Goal: Task Accomplishment & Management: Manage account settings

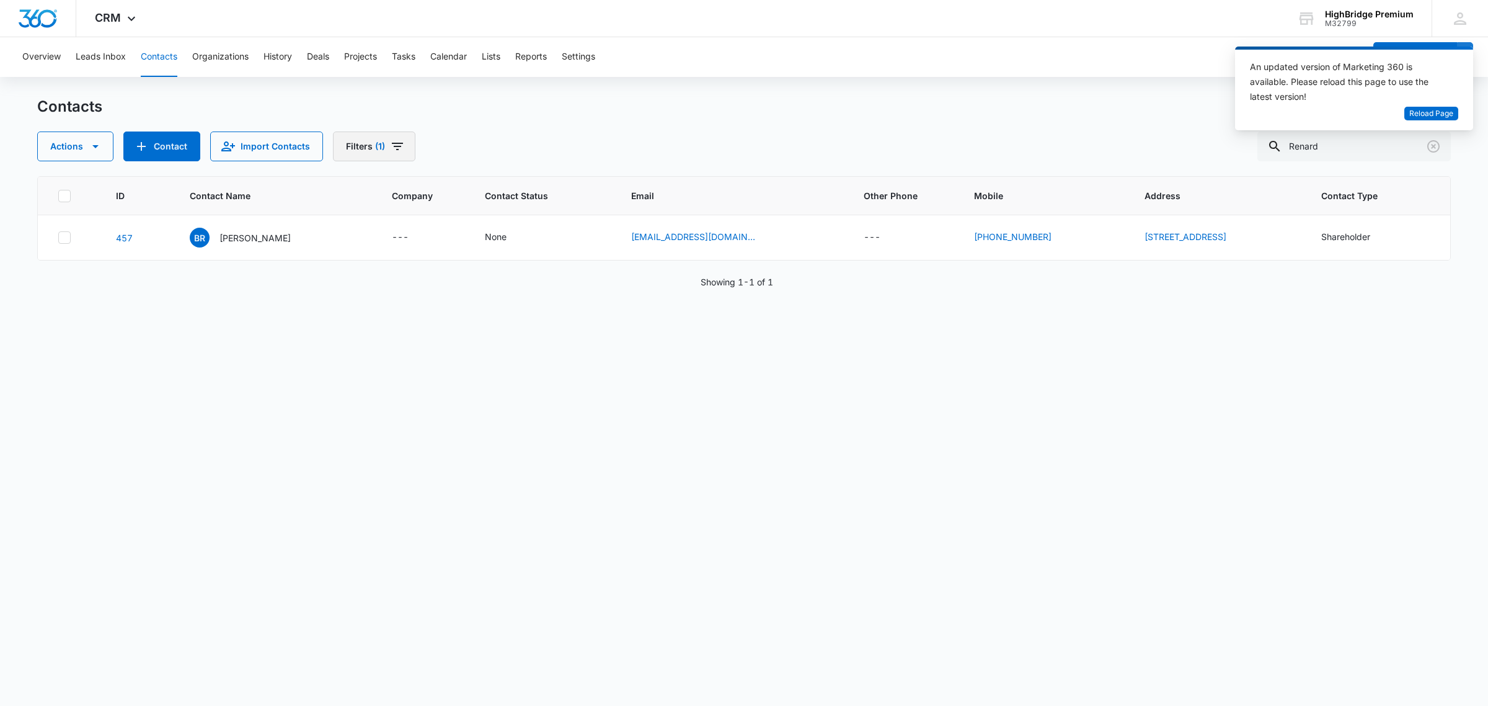
click at [400, 146] on icon "Filters" at bounding box center [397, 146] width 15 height 15
click at [481, 286] on icon "Show Type filters" at bounding box center [479, 288] width 15 height 15
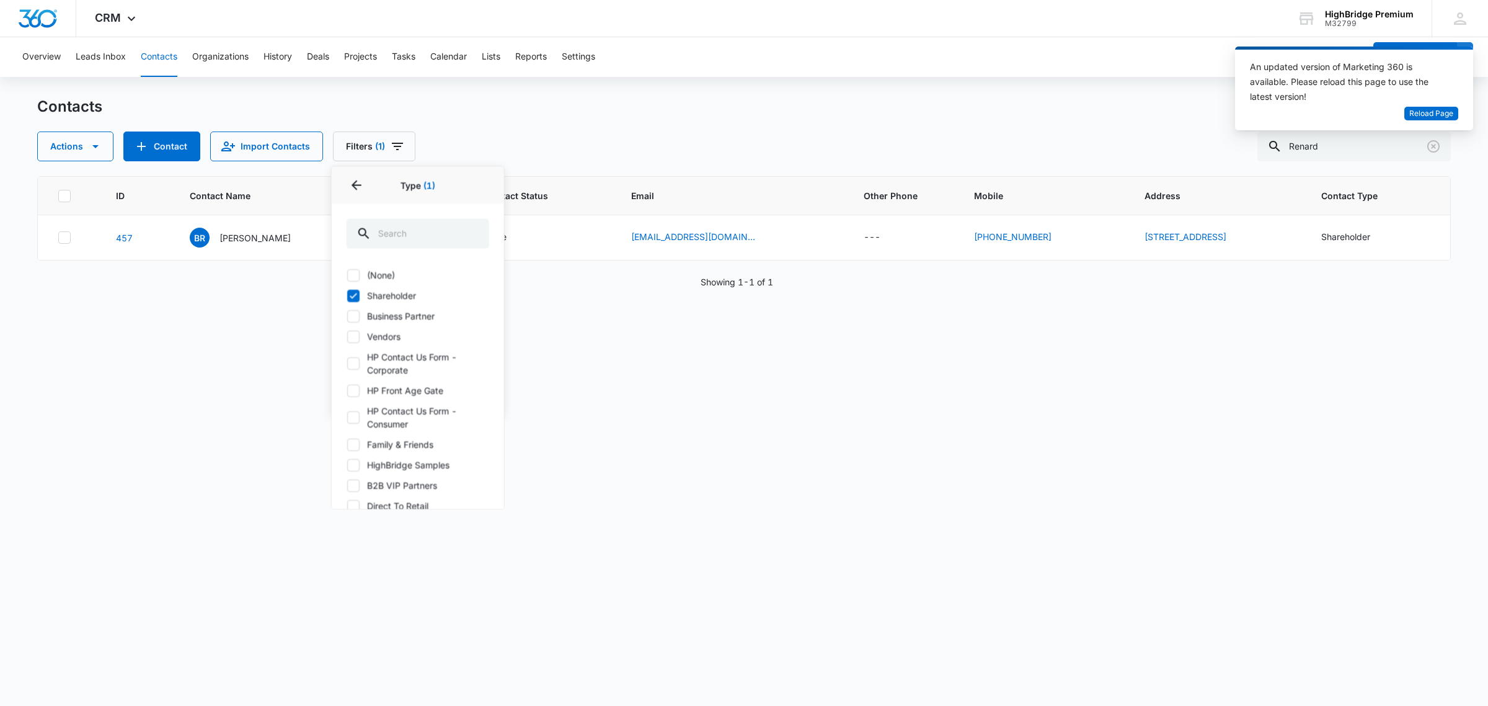
click at [625, 343] on div "ID Contact Name Company Contact Status Email Other Phone Mobile Address Contact…" at bounding box center [744, 432] width 1414 height 513
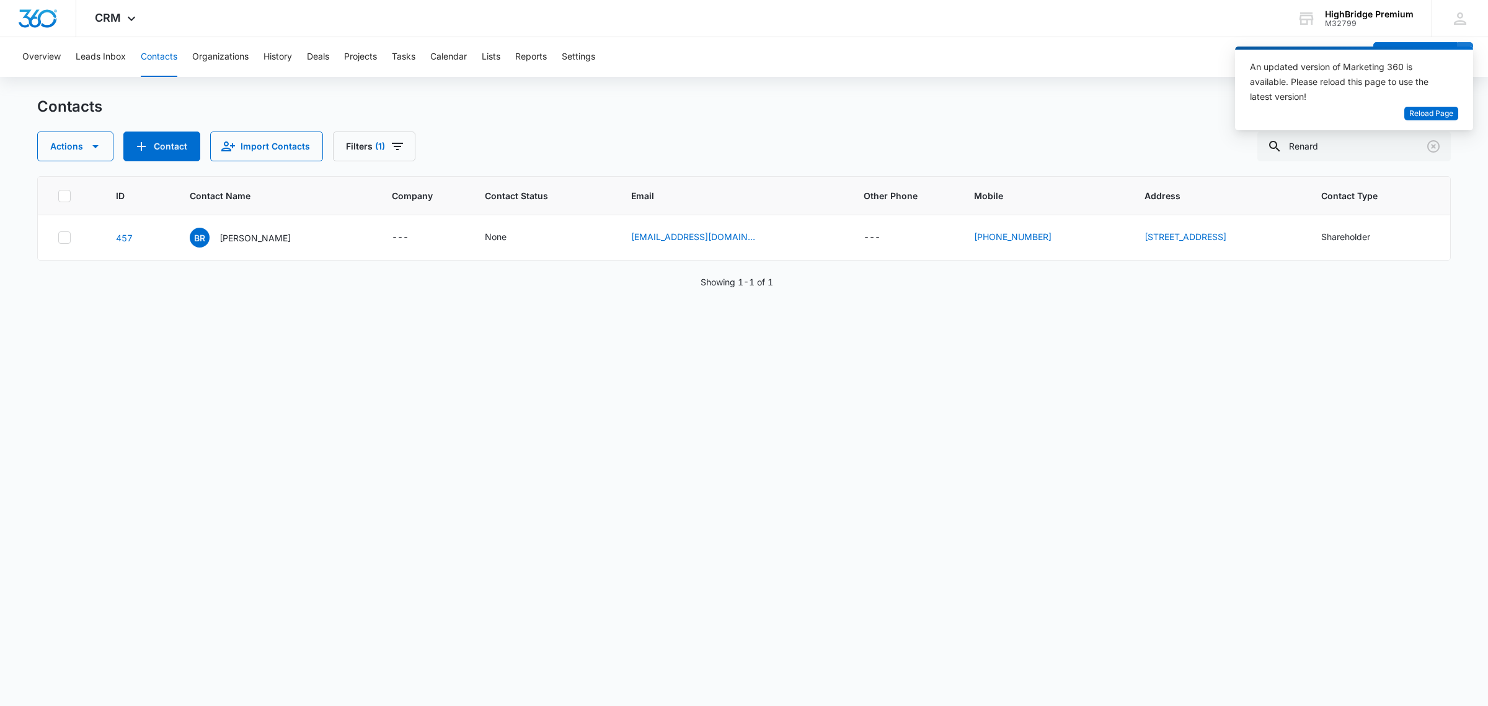
click at [1226, 386] on div "ID Contact Name Company Contact Status Email Other Phone Mobile Address Contact…" at bounding box center [744, 432] width 1414 height 513
click at [1430, 109] on span "Reload Page" at bounding box center [1431, 114] width 44 height 12
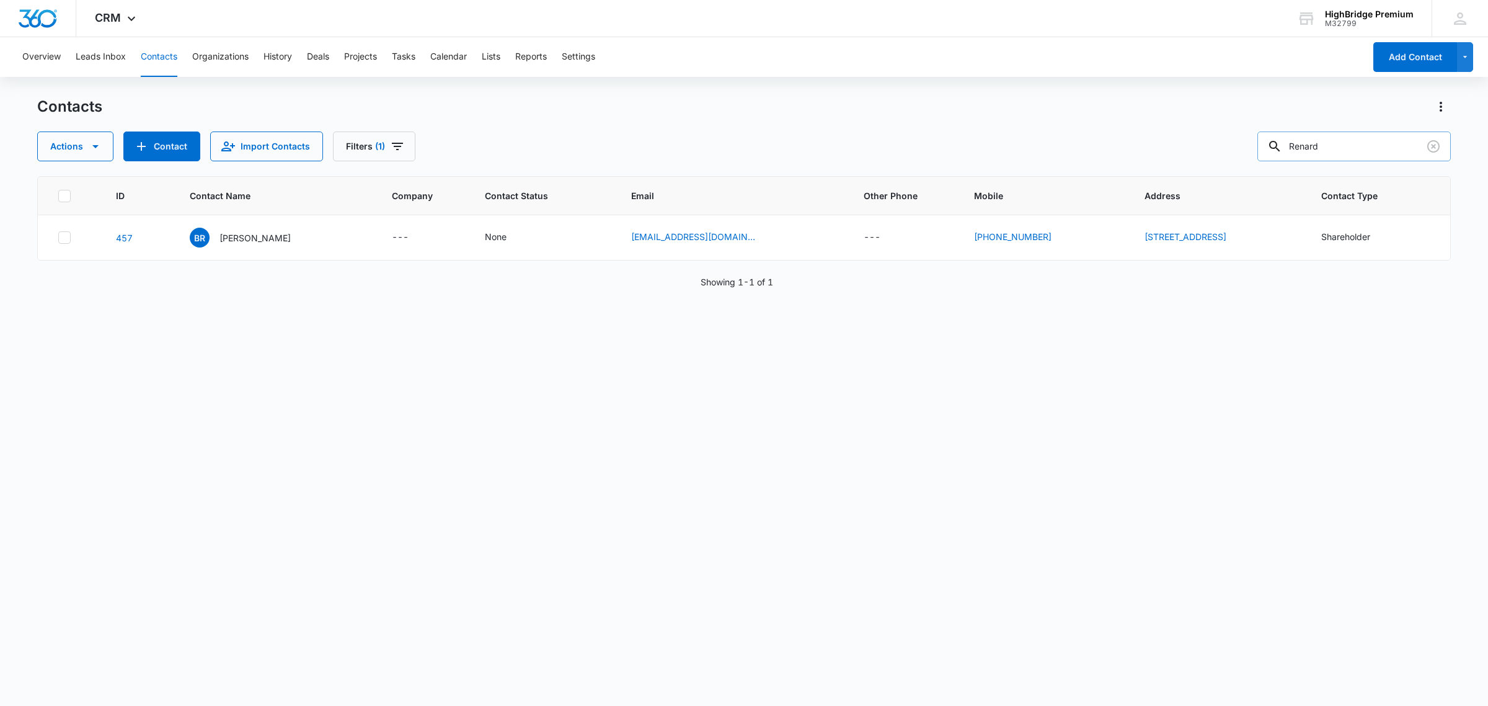
drag, startPoint x: 1341, startPoint y: 144, endPoint x: 1299, endPoint y: 153, distance: 42.3
click at [1299, 153] on div "Renard" at bounding box center [1353, 146] width 193 height 30
type input "sell"
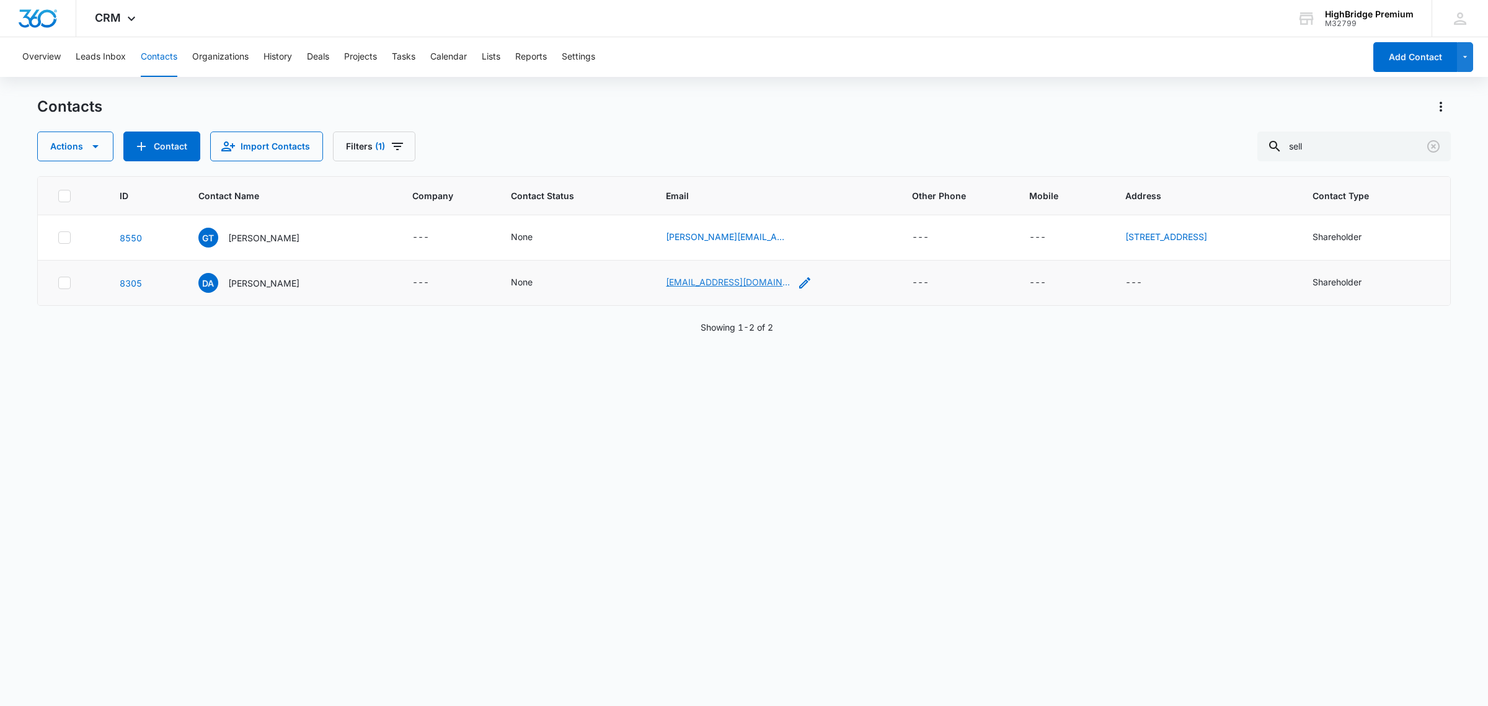
click at [666, 280] on link "sellwithded@gmail.com" at bounding box center [728, 281] width 124 height 13
click at [255, 285] on p "Dede Antonelli" at bounding box center [263, 283] width 71 height 13
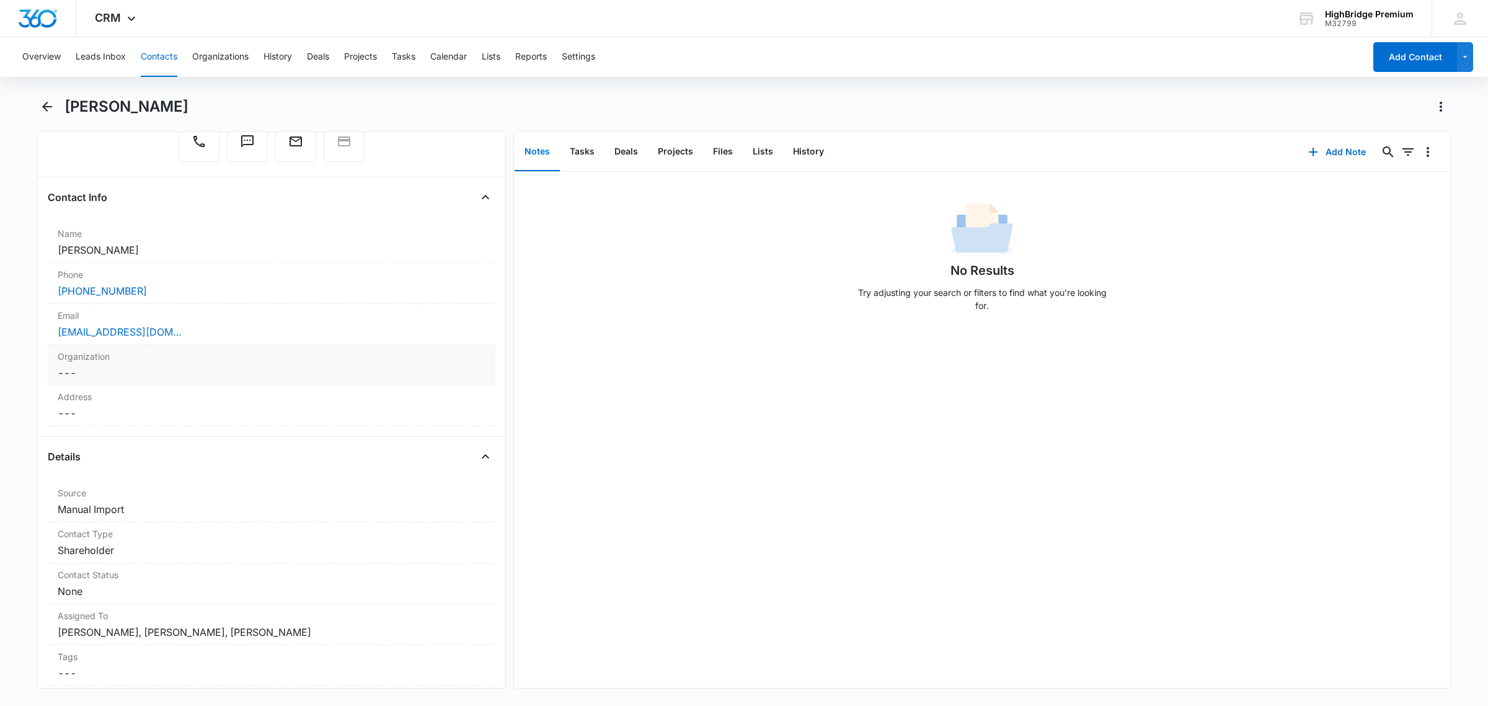
scroll to position [155, 0]
click at [211, 339] on div "Email Cancel Save Changes sellwithded@gmail.com" at bounding box center [272, 323] width 448 height 41
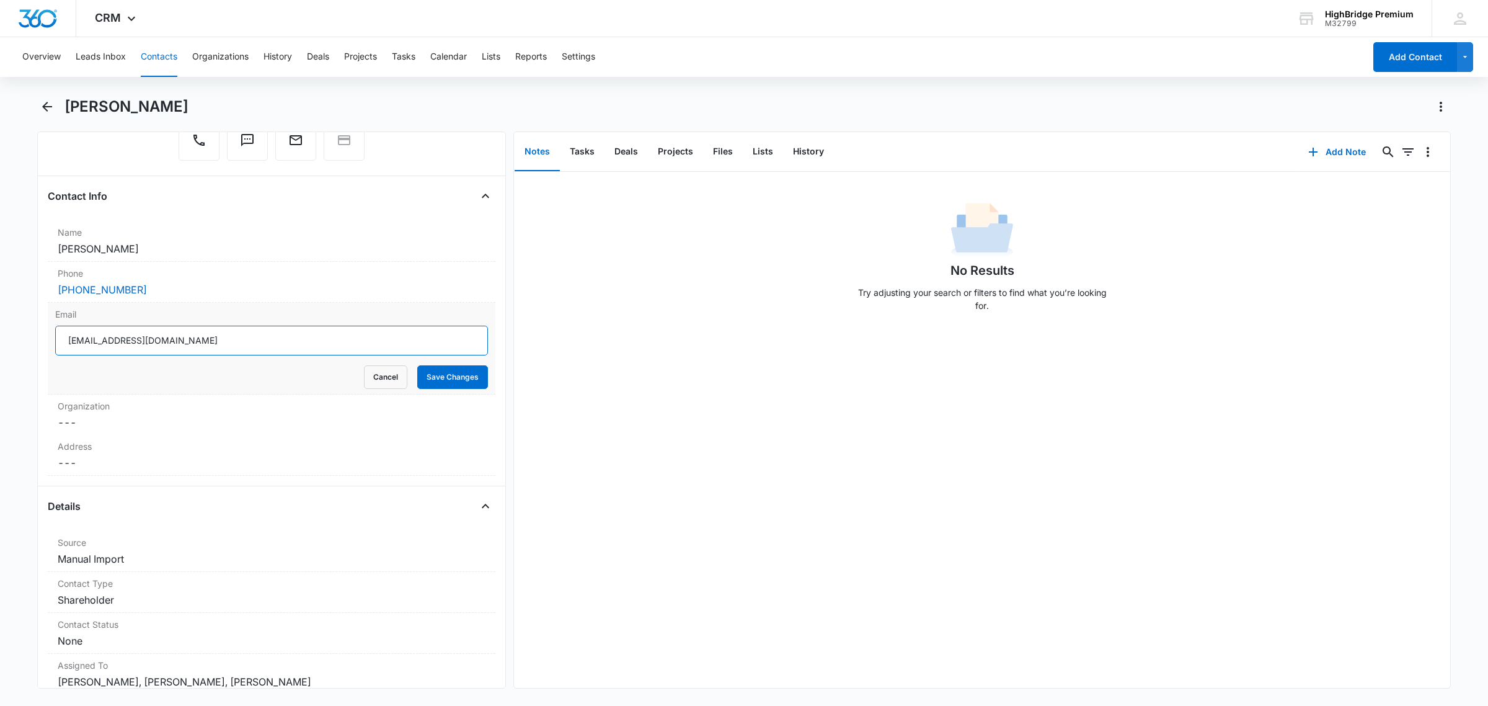
click at [116, 339] on input "sellwithded@gmail.com" at bounding box center [271, 341] width 433 height 30
type input "sellwithdede@gmail.com"
click at [432, 384] on button "Save Changes" at bounding box center [452, 377] width 71 height 24
